Goal: Task Accomplishment & Management: Manage account settings

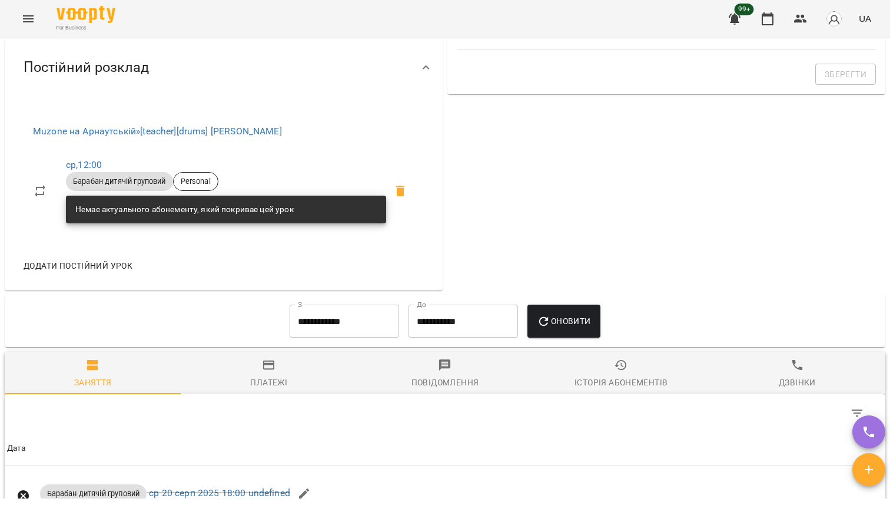
scroll to position [311, 0]
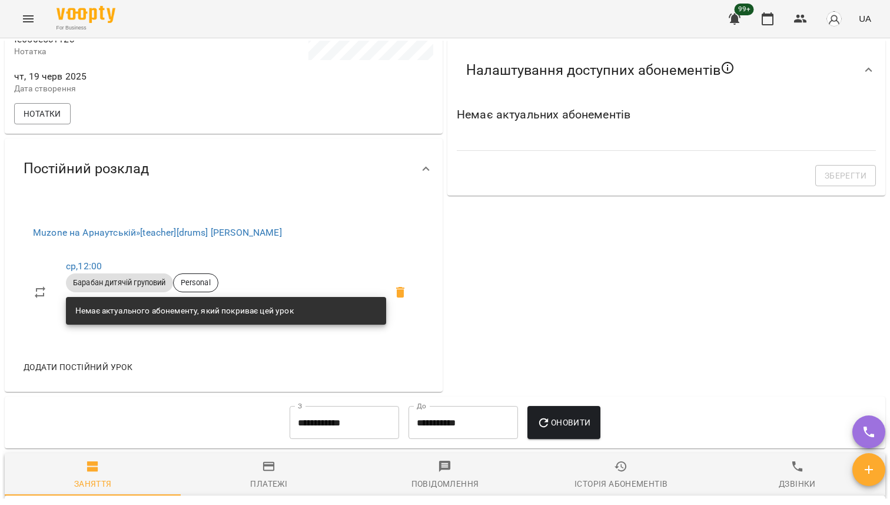
click at [155, 288] on span "Барабан дитячій груповий" at bounding box center [119, 282] width 107 height 11
click at [111, 288] on span "Барабан дитячій груповий" at bounding box center [119, 282] width 107 height 11
click at [96, 271] on link "ср , 12:00" at bounding box center [84, 265] width 36 height 11
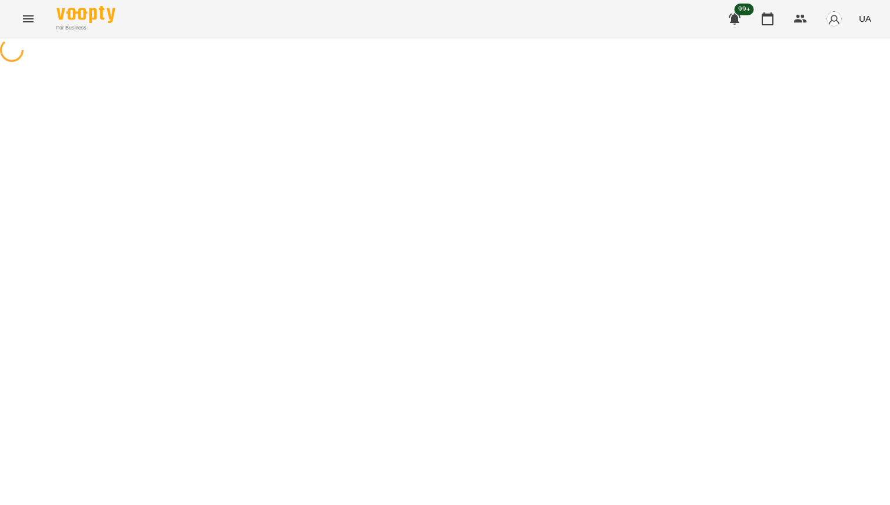
select select "*"
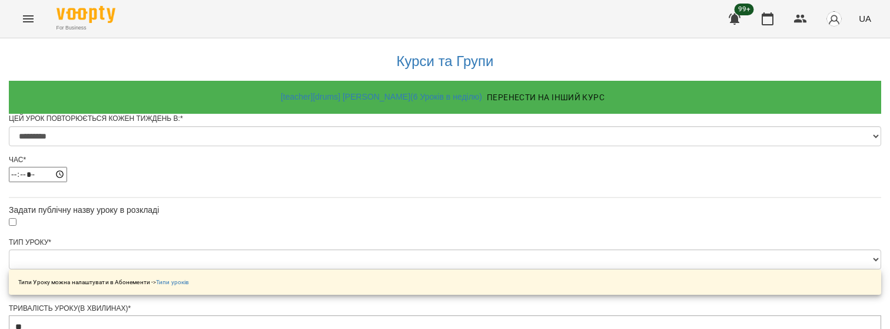
scroll to position [613, 0]
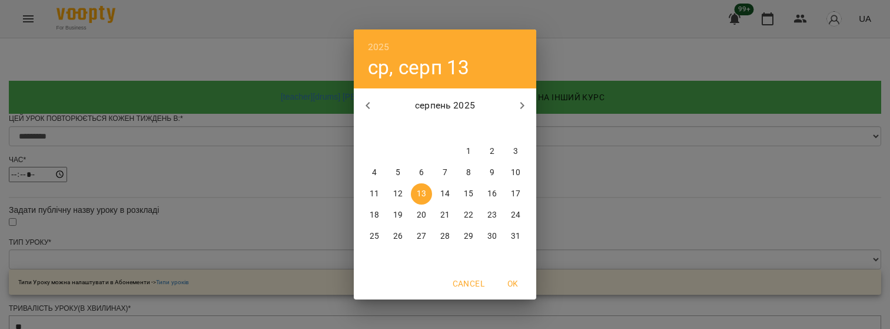
click at [517, 234] on p "31" at bounding box center [515, 236] width 9 height 12
type input "**********"
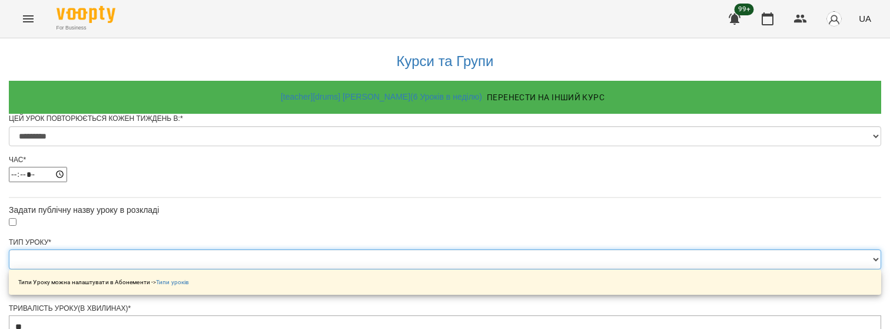
scroll to position [198, 0]
click at [405, 249] on select "**********" at bounding box center [445, 259] width 873 height 20
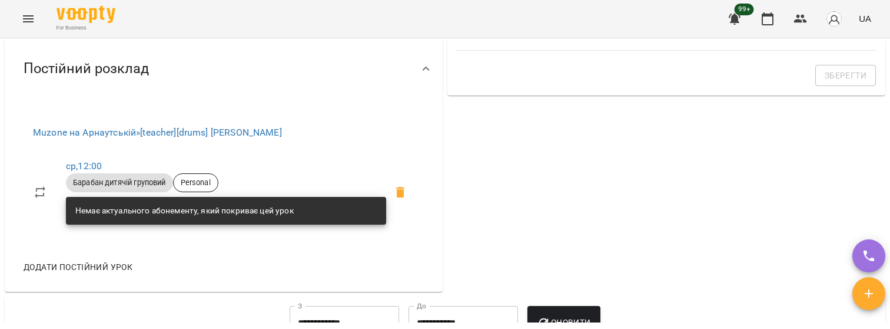
scroll to position [412, 0]
click at [97, 171] on link "ср , 12:00" at bounding box center [84, 165] width 36 height 11
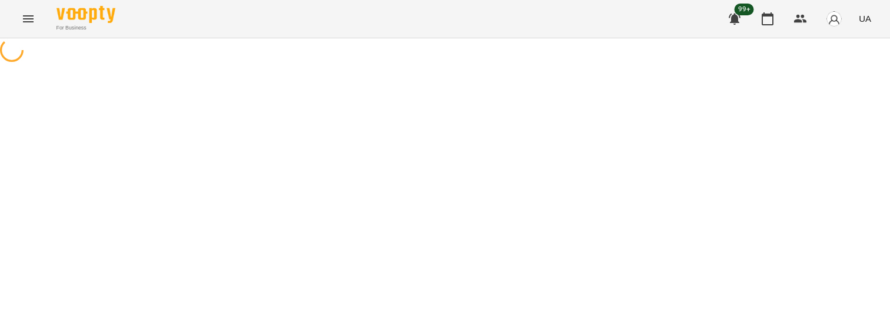
select select "*"
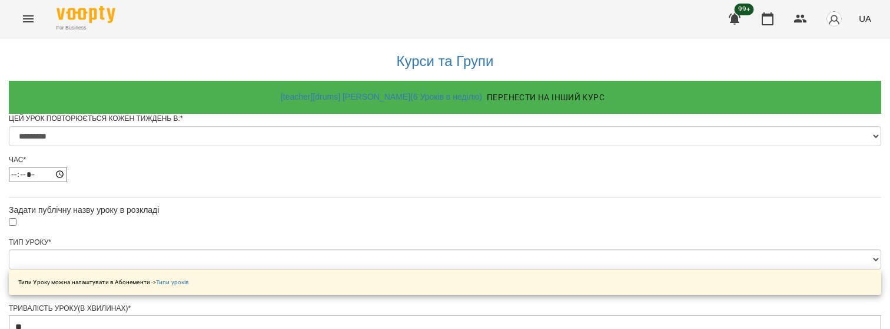
scroll to position [104, 0]
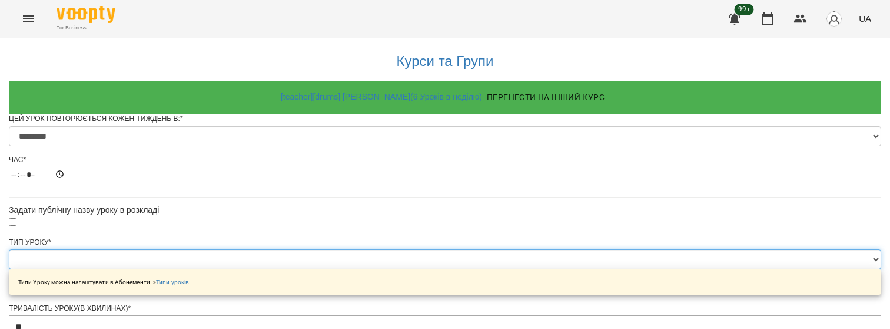
click at [414, 249] on select "**********" at bounding box center [445, 259] width 873 height 20
select select "**********"
type input "**"
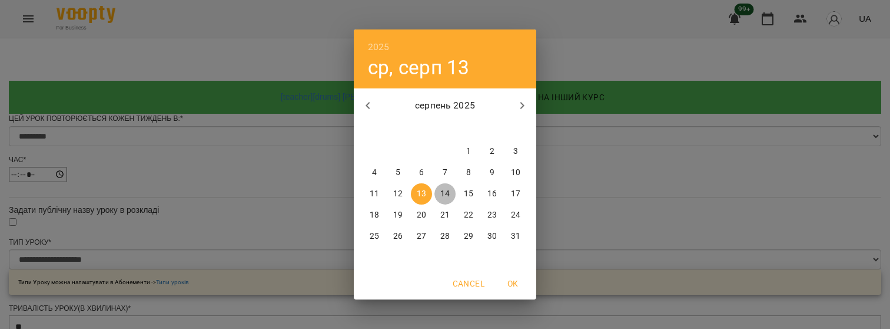
click at [445, 198] on p "14" at bounding box center [444, 194] width 9 height 12
type input "**********"
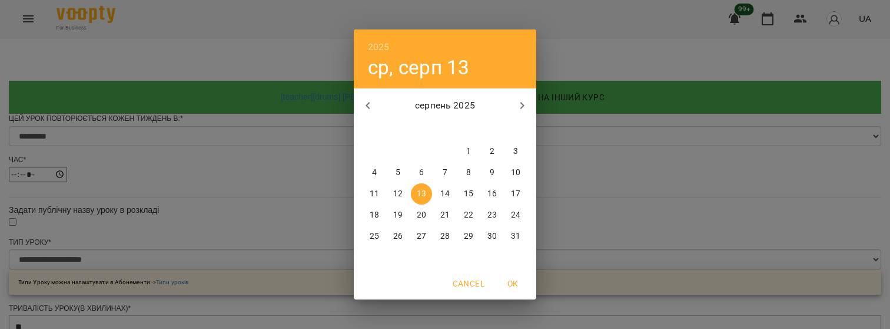
click at [520, 234] on p "31" at bounding box center [515, 236] width 9 height 12
type input "**********"
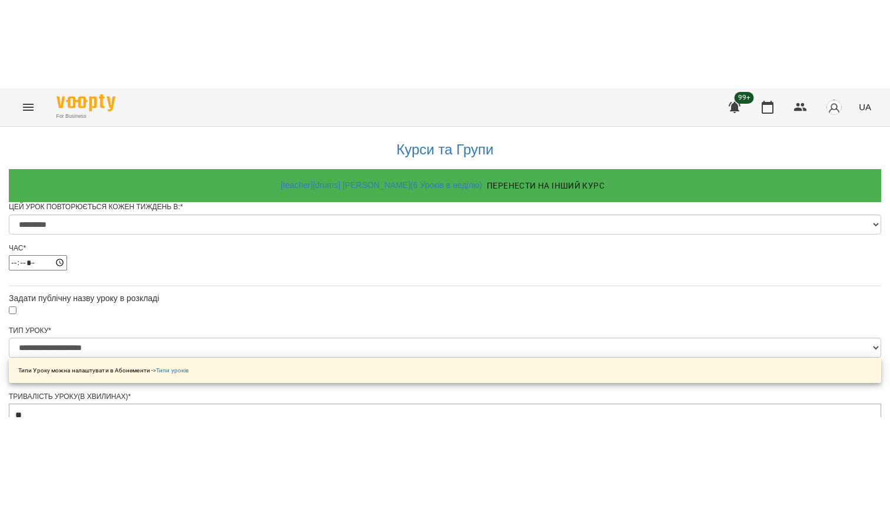
scroll to position [636, 0]
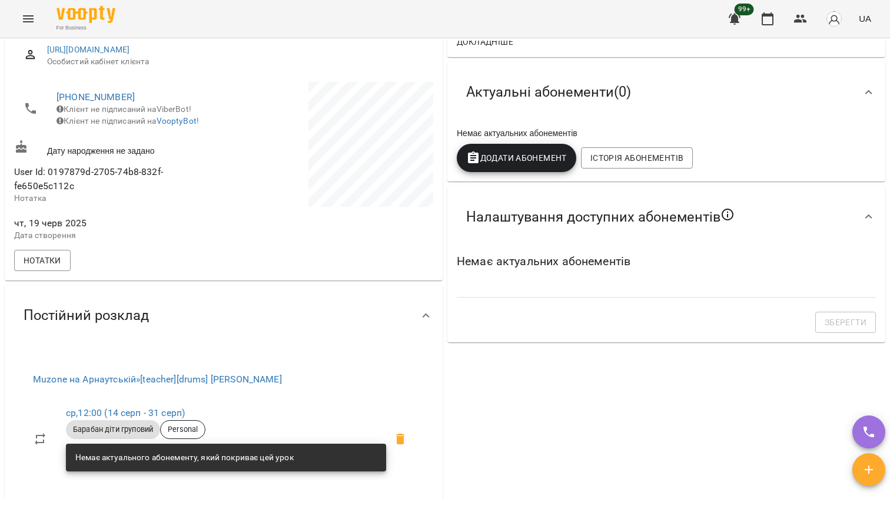
scroll to position [303, 0]
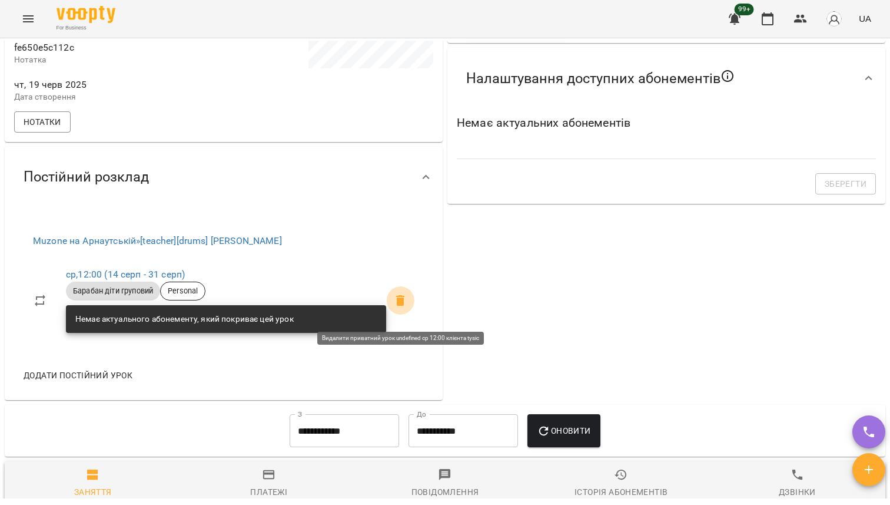
click at [403, 306] on icon at bounding box center [400, 300] width 8 height 11
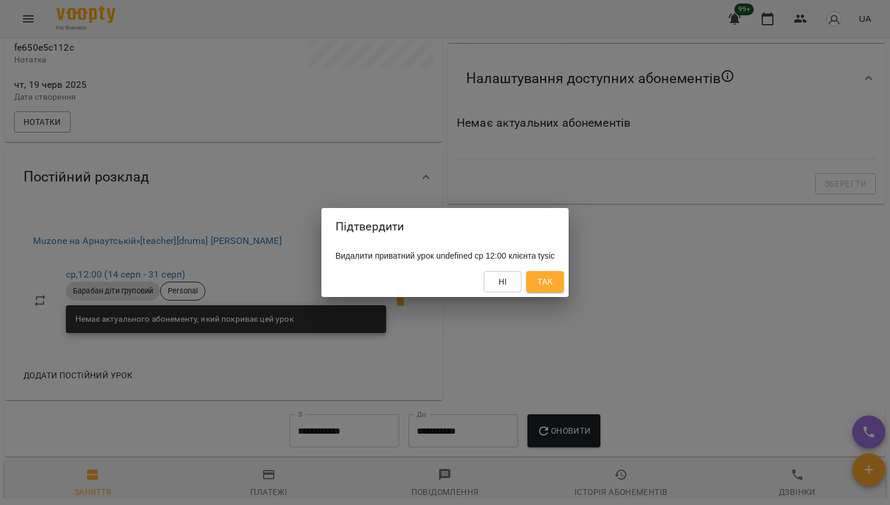
click at [545, 276] on button "Так" at bounding box center [545, 281] width 38 height 21
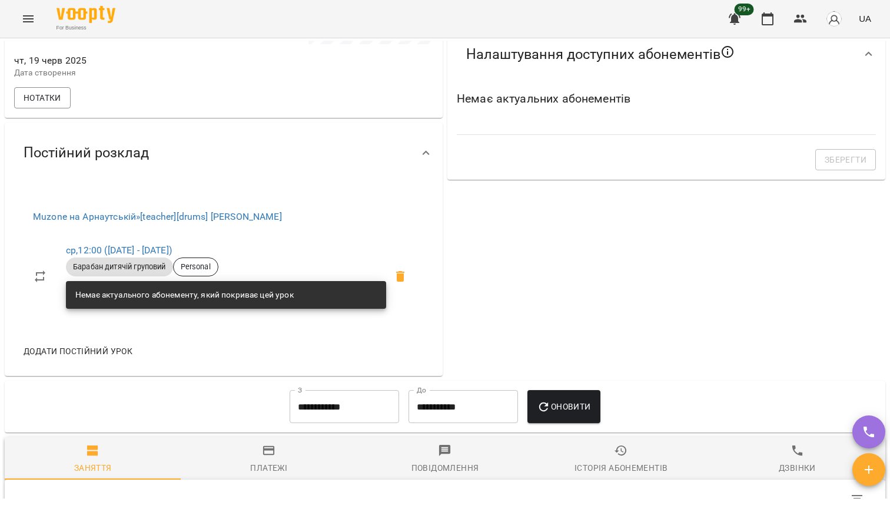
scroll to position [350, 0]
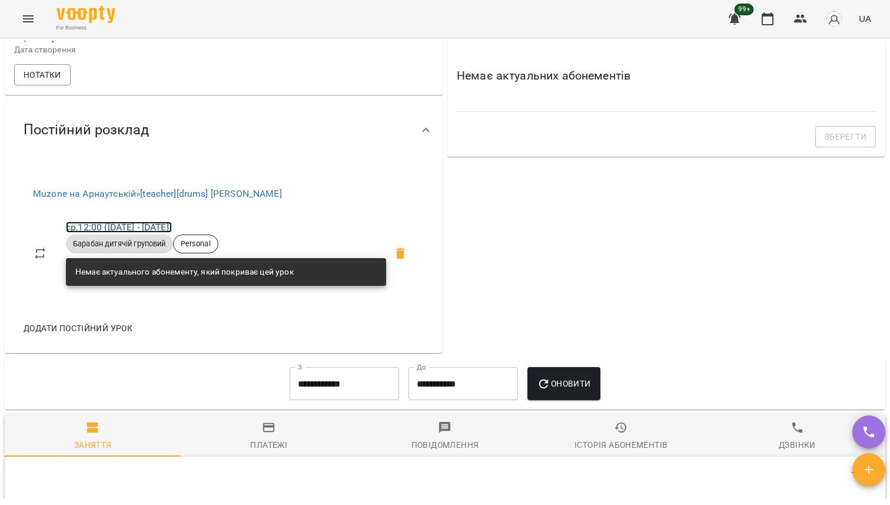
click at [163, 233] on link "ср , 12:00 (20 серп - 19 вер)" at bounding box center [119, 226] width 106 height 11
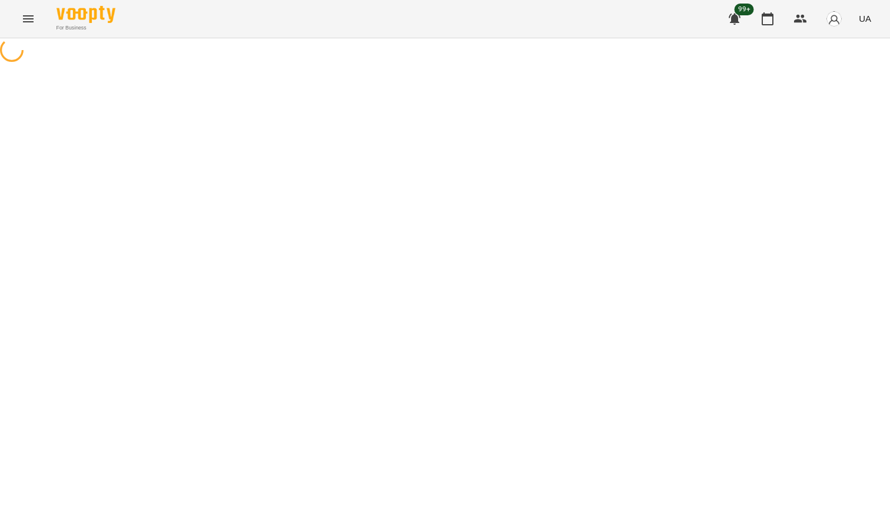
select select "*"
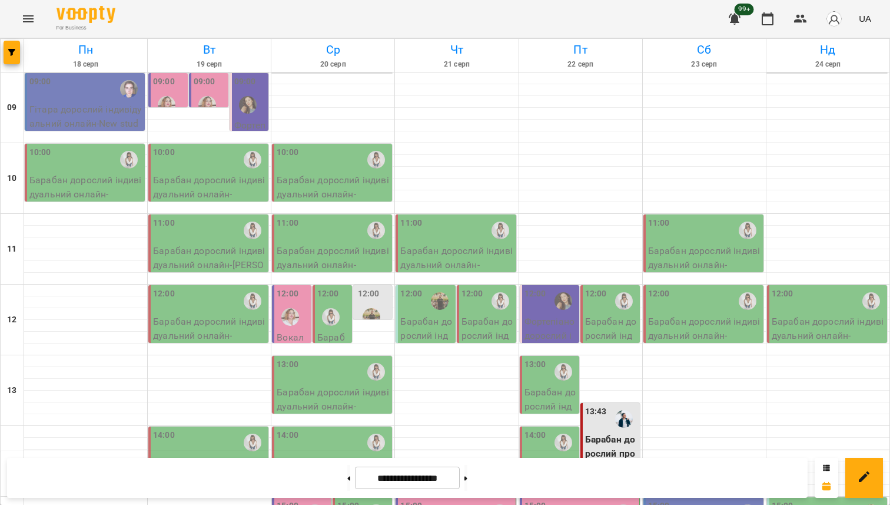
scroll to position [102, 0]
click at [347, 483] on button at bounding box center [348, 478] width 3 height 26
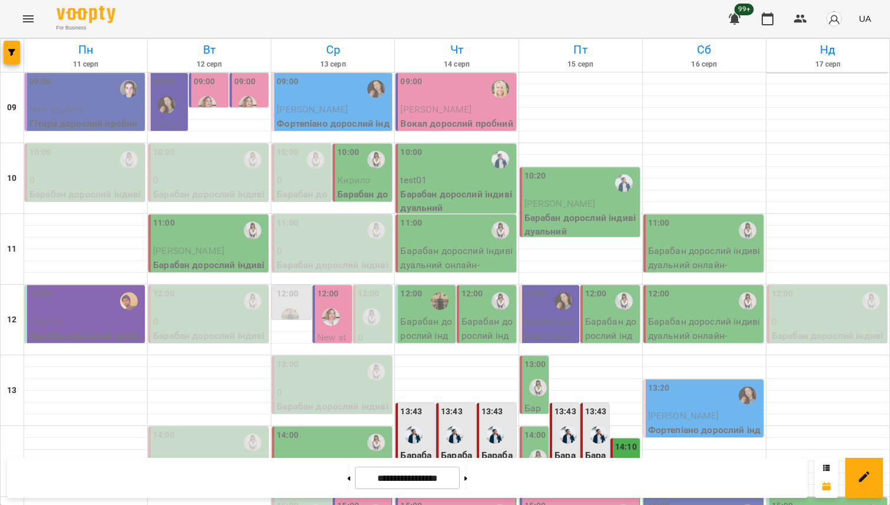
scroll to position [93, 0]
click at [347, 479] on button at bounding box center [348, 478] width 3 height 26
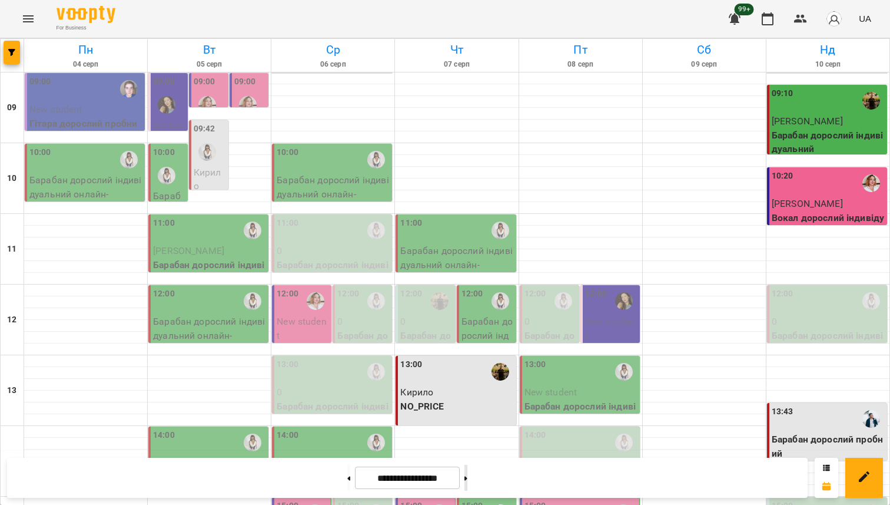
click at [468, 480] on button at bounding box center [466, 478] width 3 height 26
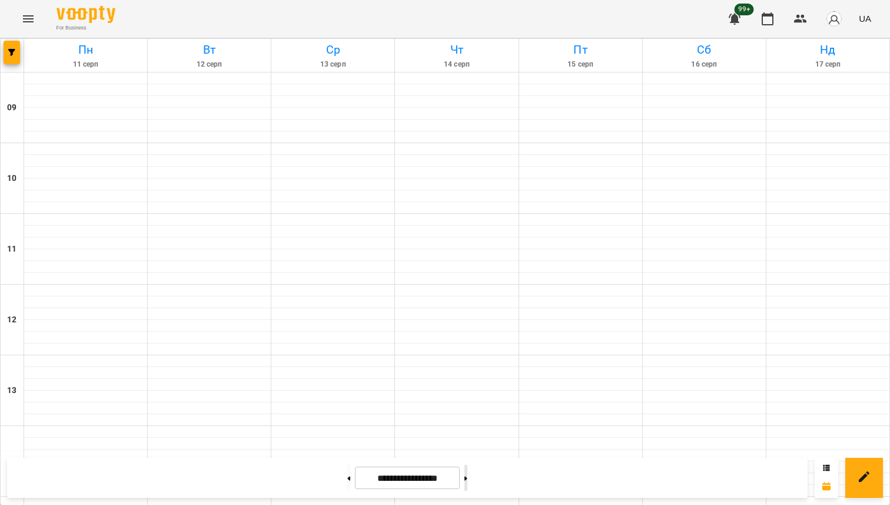
click at [468, 480] on button at bounding box center [466, 478] width 3 height 26
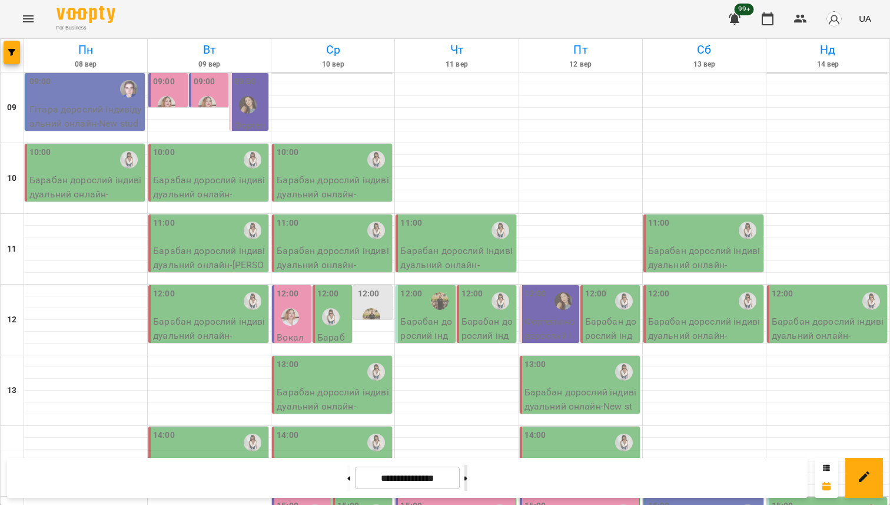
click at [468, 480] on button at bounding box center [466, 478] width 3 height 26
click at [347, 473] on button at bounding box center [348, 478] width 3 height 26
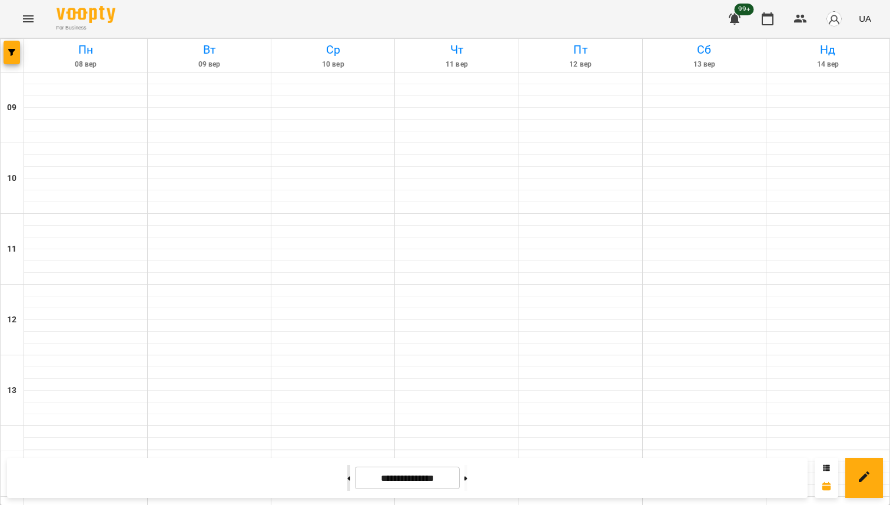
click at [347, 473] on button at bounding box center [348, 478] width 3 height 26
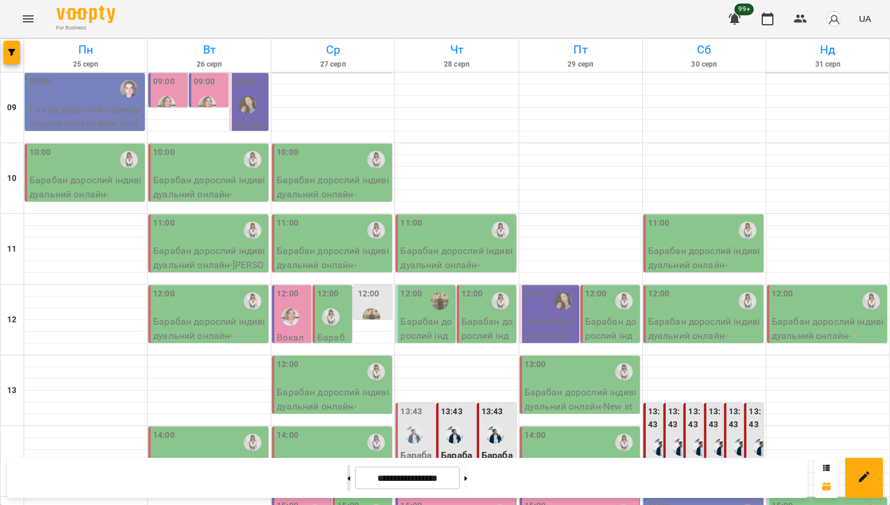
click at [347, 473] on button at bounding box center [348, 478] width 3 height 26
type input "**********"
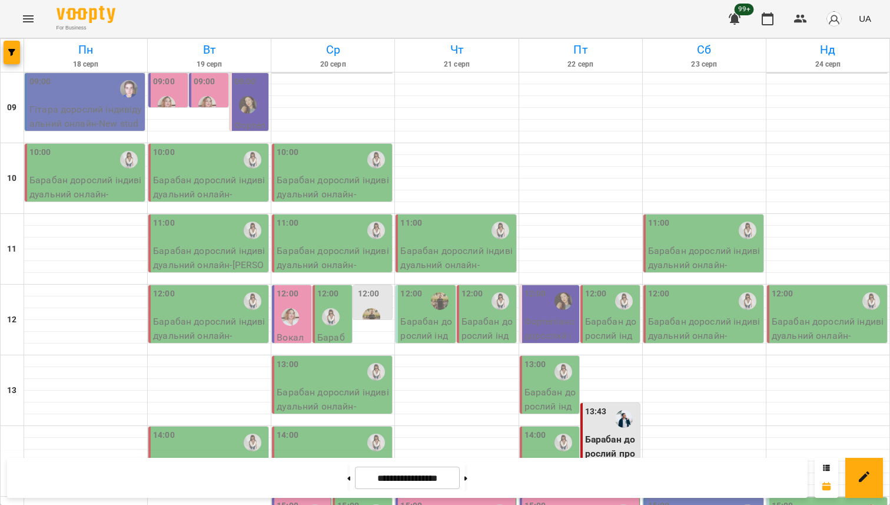
click at [377, 303] on div at bounding box center [371, 316] width 27 height 27
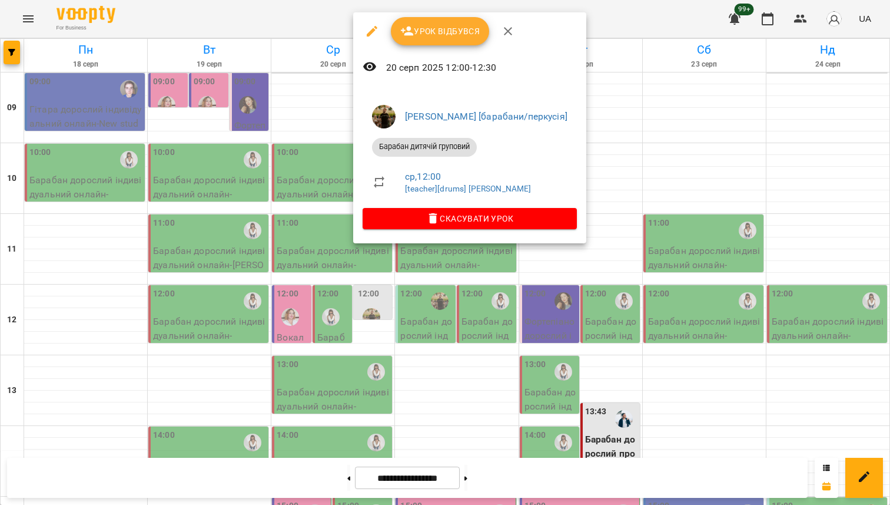
click at [372, 32] on icon "button" at bounding box center [372, 31] width 11 height 11
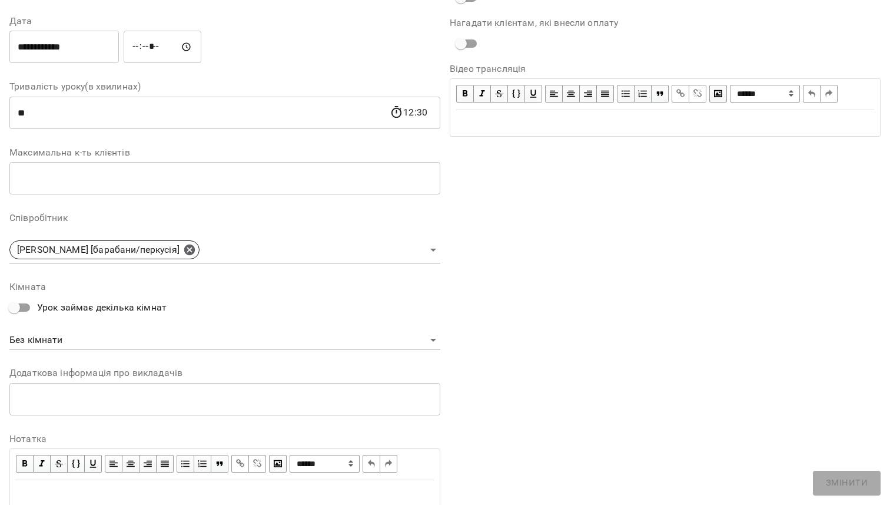
scroll to position [162, 0]
